Goal: Transaction & Acquisition: Purchase product/service

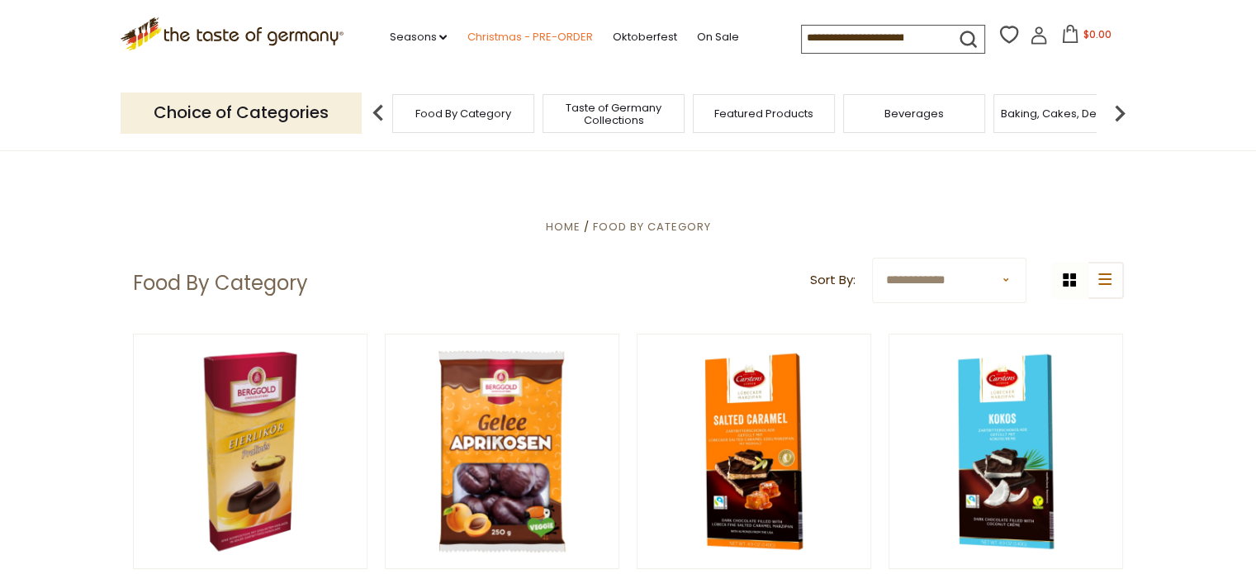
click at [525, 39] on link "Christmas - PRE-ORDER" at bounding box center [530, 37] width 126 height 18
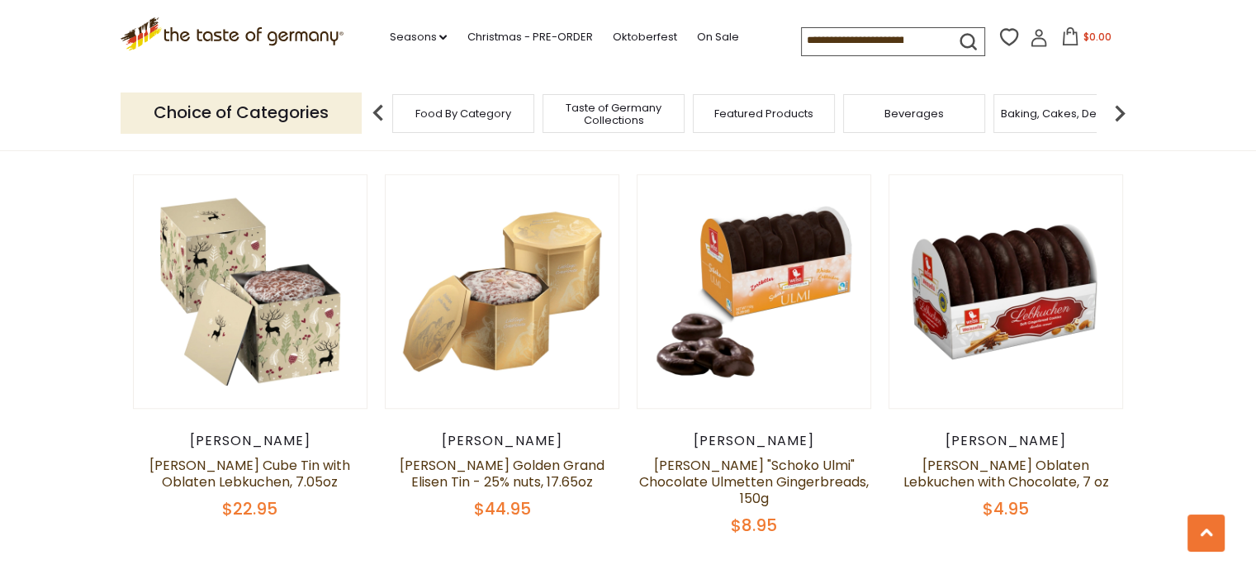
scroll to position [1322, 0]
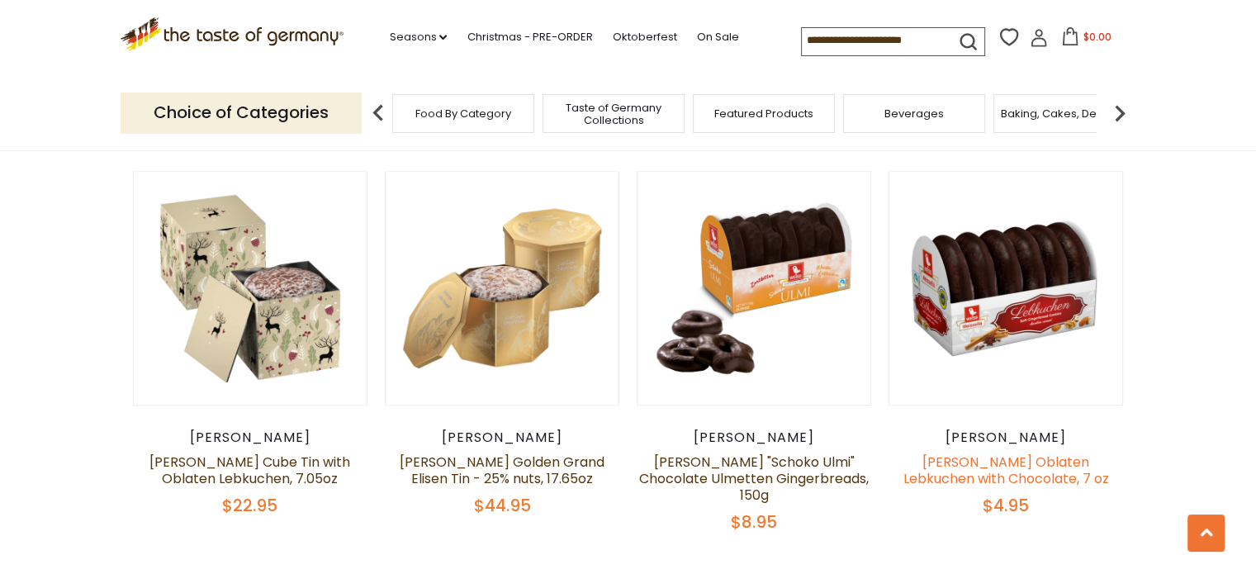
click at [999, 462] on link "[PERSON_NAME] Oblaten Lebkuchen with Chocolate, 7 oz" at bounding box center [1007, 471] width 206 height 36
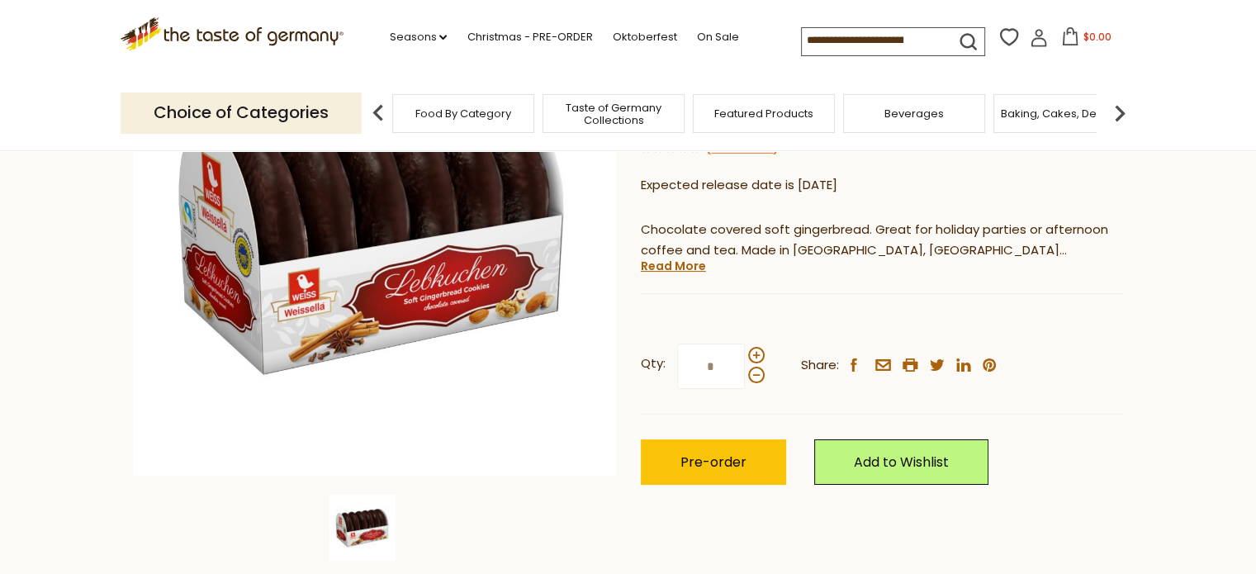
scroll to position [248, 0]
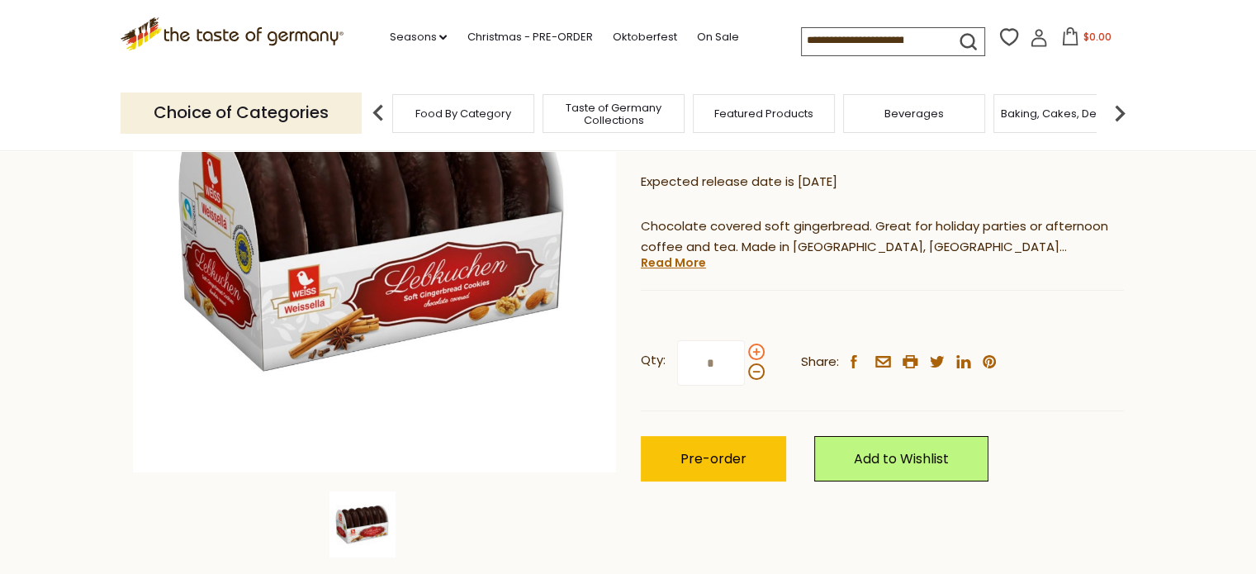
click at [756, 349] on span at bounding box center [756, 352] width 17 height 17
click at [745, 349] on input "*" at bounding box center [711, 362] width 68 height 45
click at [753, 369] on span at bounding box center [756, 371] width 17 height 17
click at [745, 369] on input "*" at bounding box center [711, 362] width 68 height 45
click at [752, 351] on span at bounding box center [756, 352] width 17 height 17
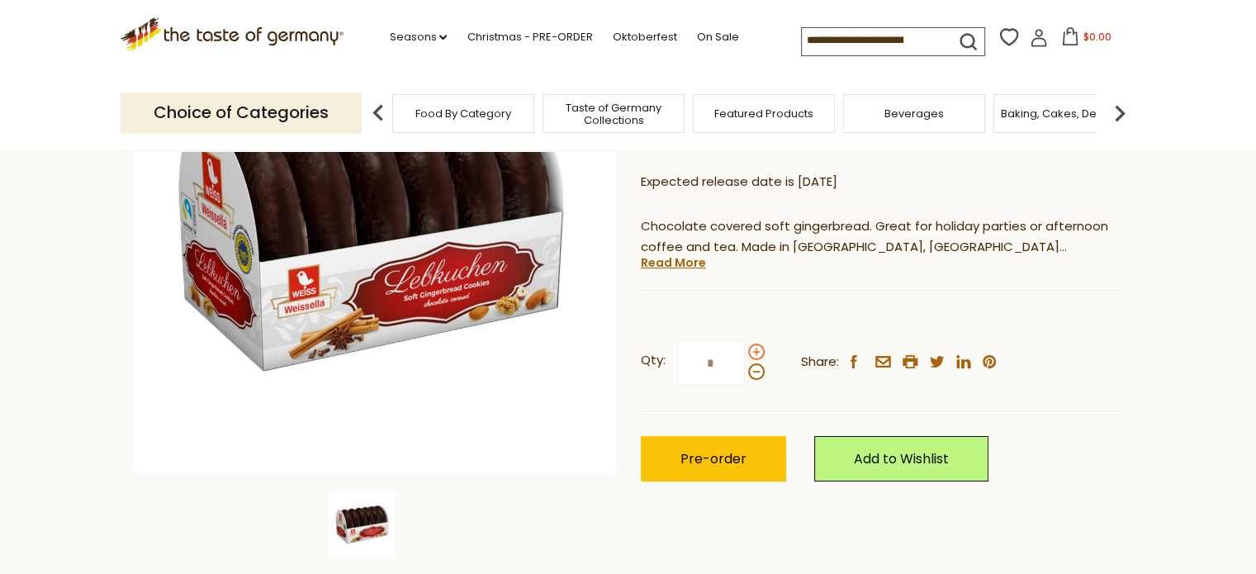
click at [745, 351] on input "*" at bounding box center [711, 362] width 68 height 45
type input "*"
click at [697, 462] on span "Pre-order" at bounding box center [714, 458] width 66 height 19
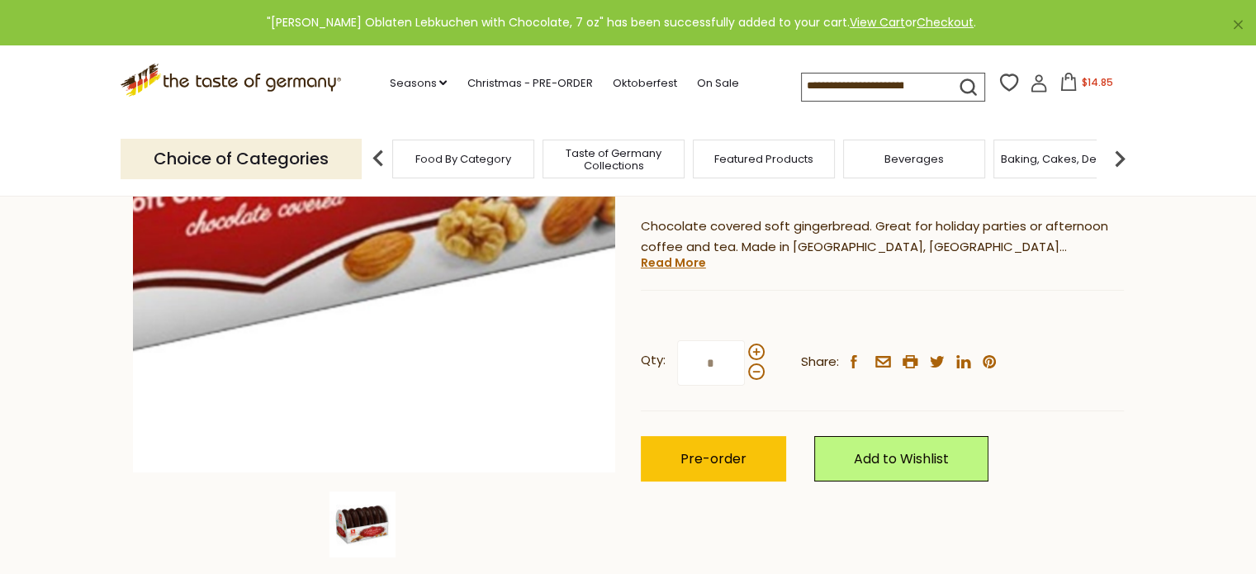
scroll to position [0, 0]
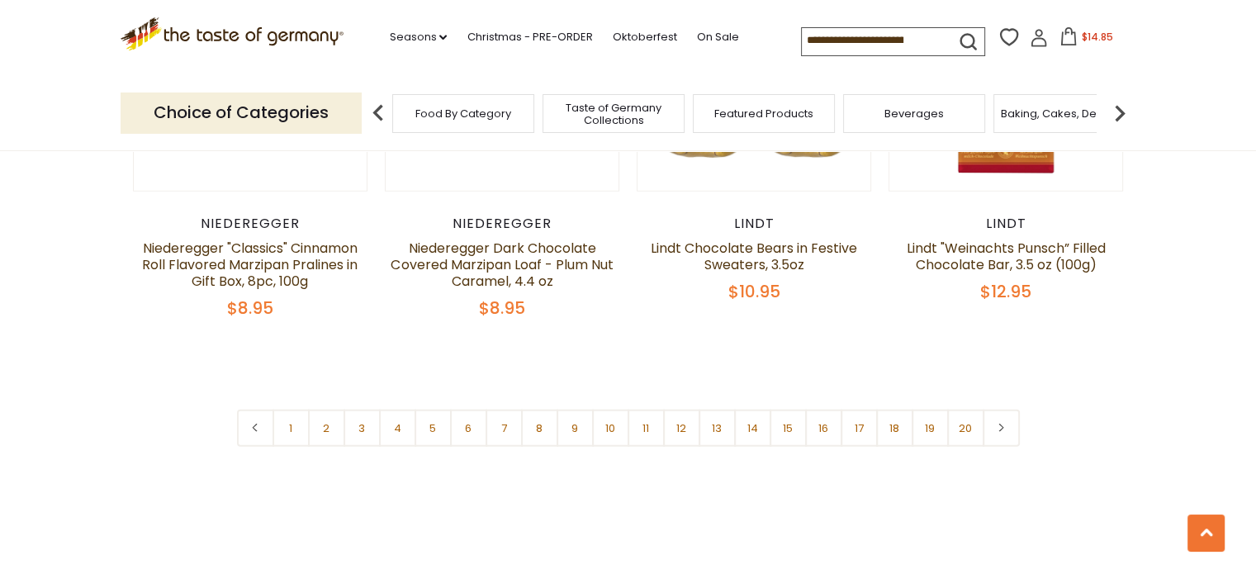
scroll to position [4047, 0]
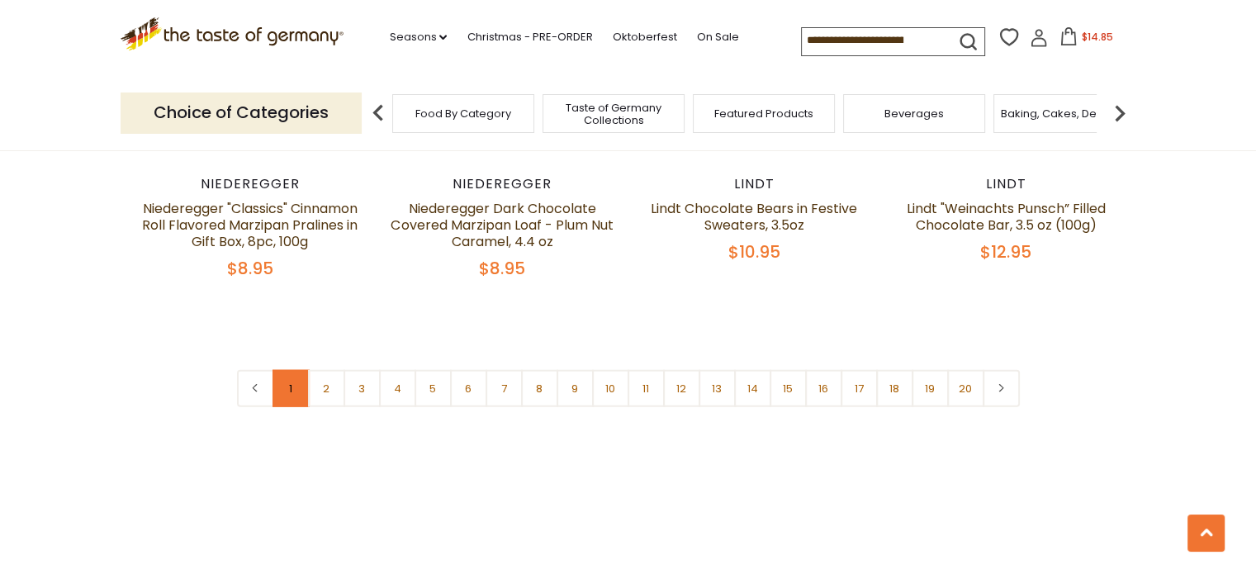
click at [286, 370] on link "1" at bounding box center [291, 388] width 37 height 37
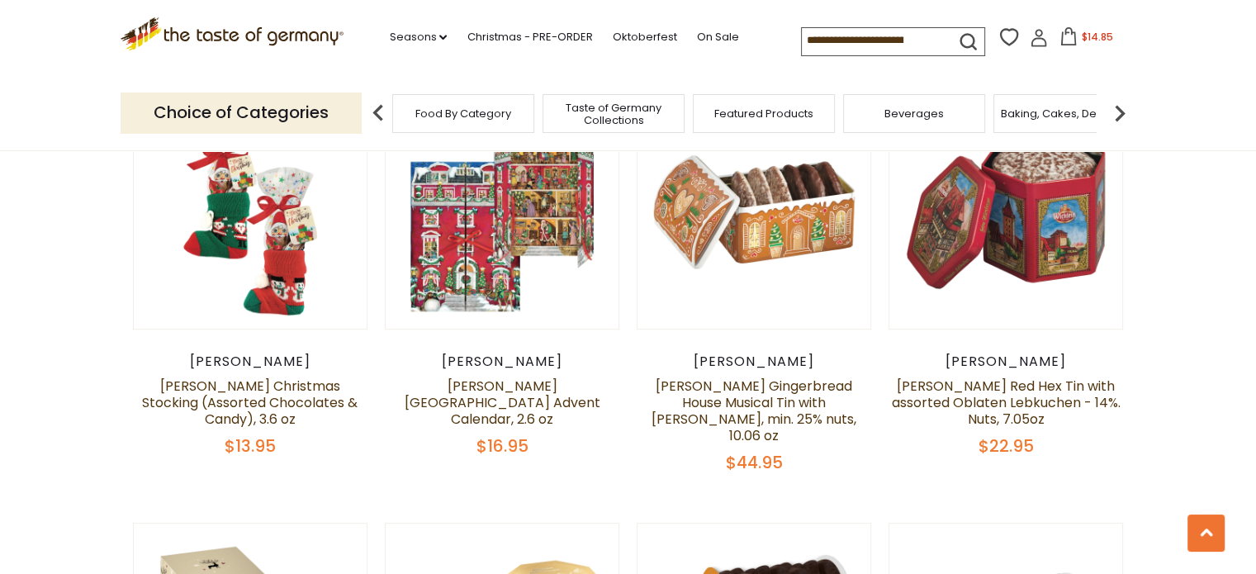
scroll to position [572, 0]
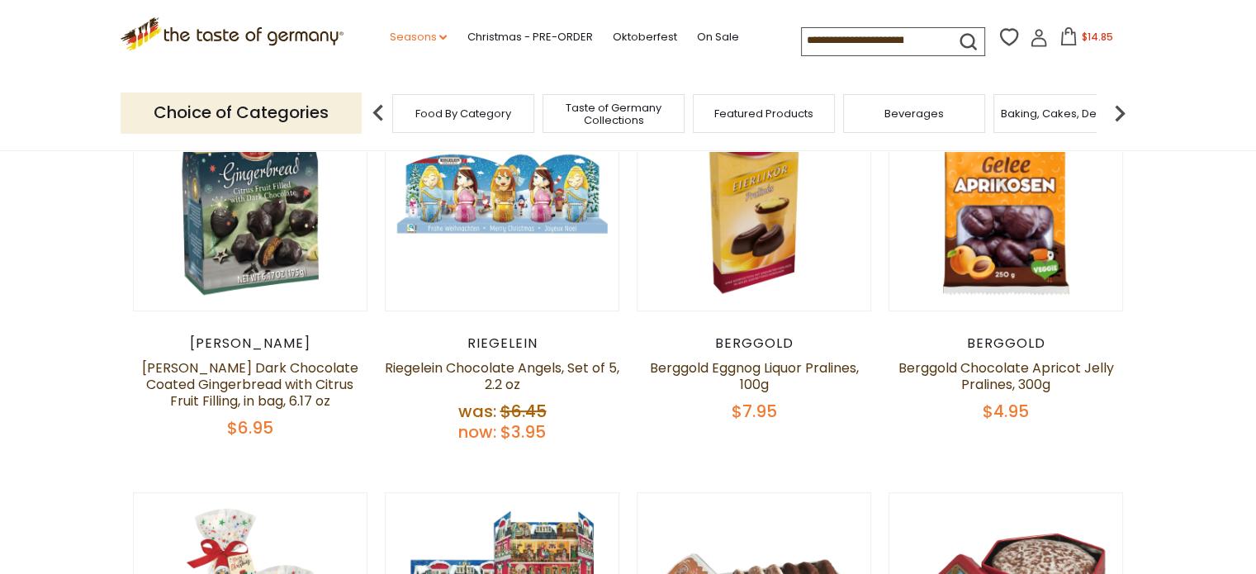
click at [406, 32] on link "Seasons dropdown_arrow" at bounding box center [418, 37] width 58 height 18
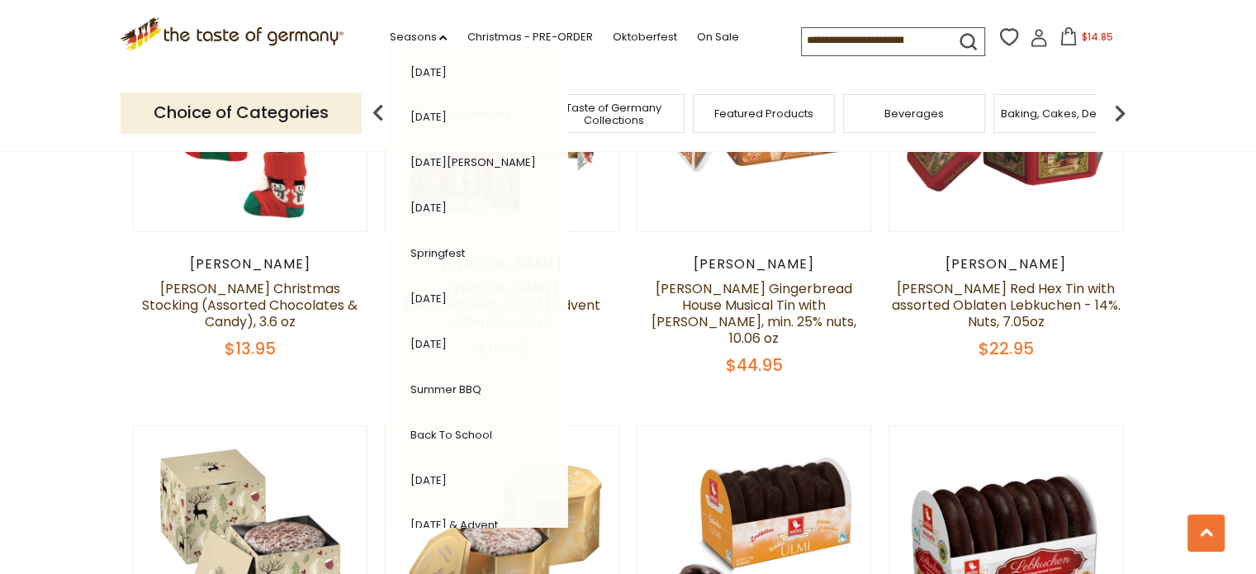
scroll to position [0, 0]
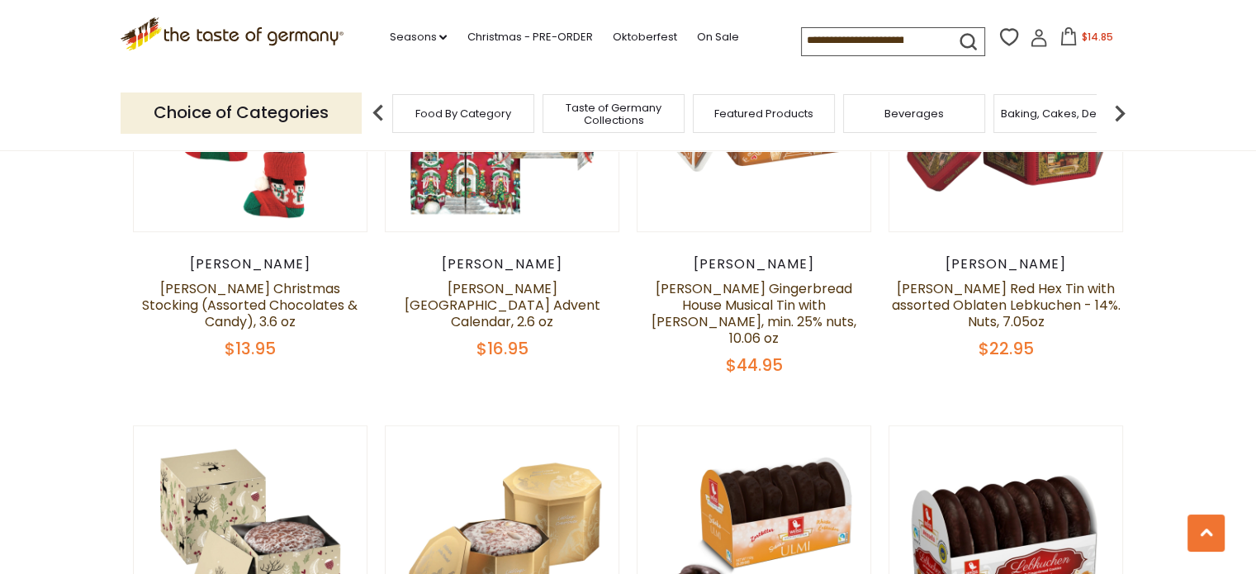
click at [456, 128] on div "Food By Category" at bounding box center [463, 113] width 142 height 39
click at [1062, 112] on span "Baking, Cakes, Desserts" at bounding box center [1065, 113] width 128 height 12
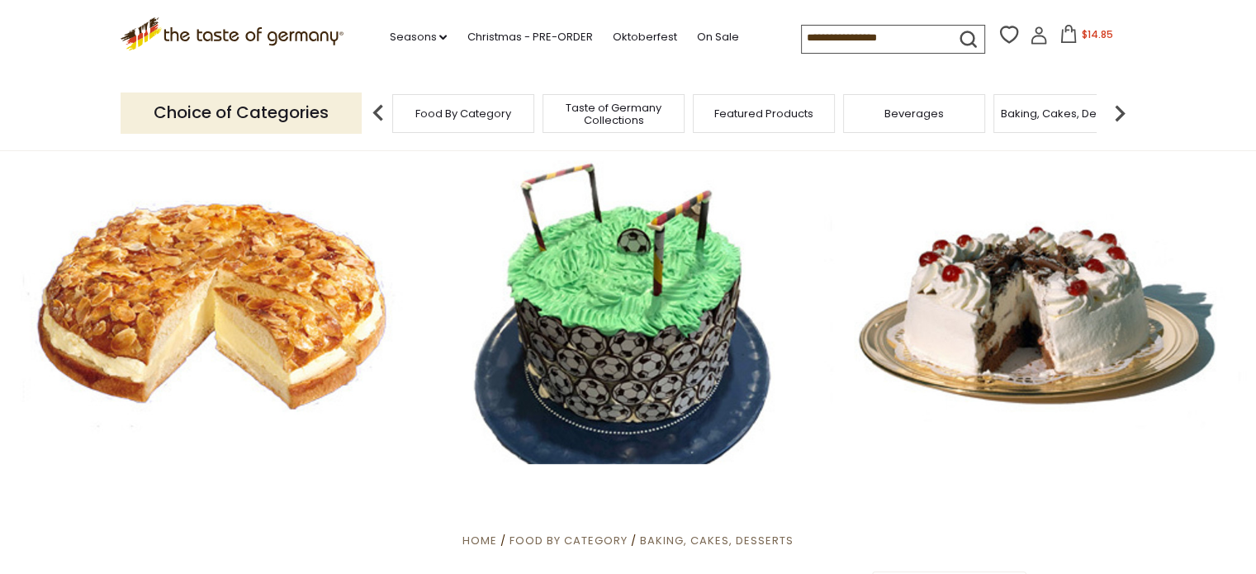
click at [1120, 108] on img at bounding box center [1119, 113] width 33 height 33
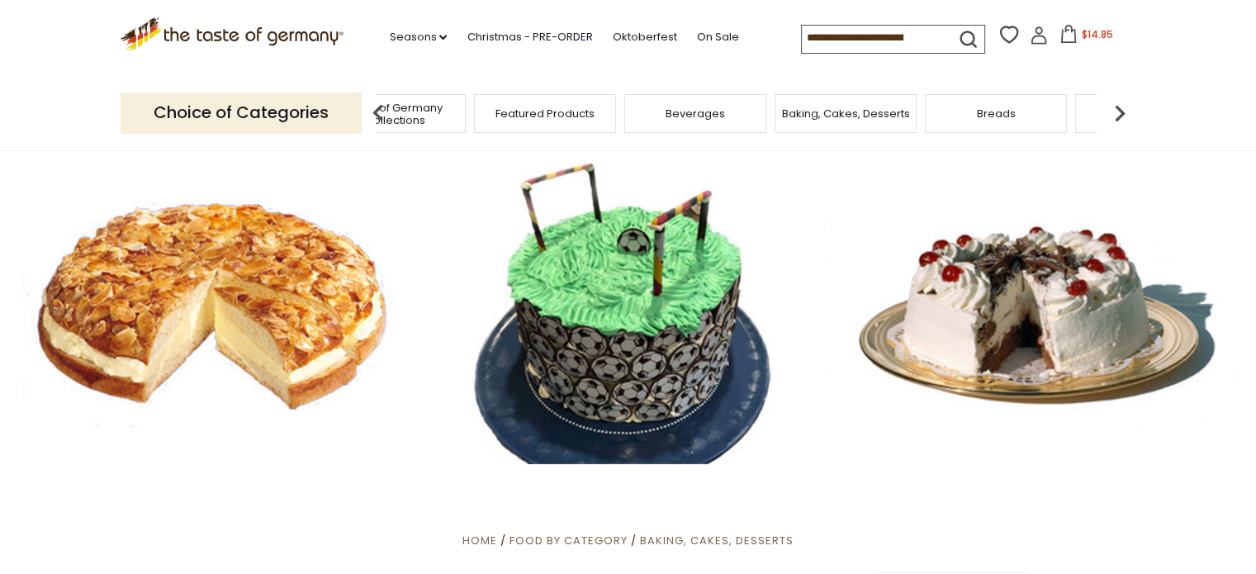
click at [228, 320] on div at bounding box center [628, 307] width 1256 height 314
click at [317, 311] on div at bounding box center [628, 307] width 1256 height 314
